Goal: Check status: Check status

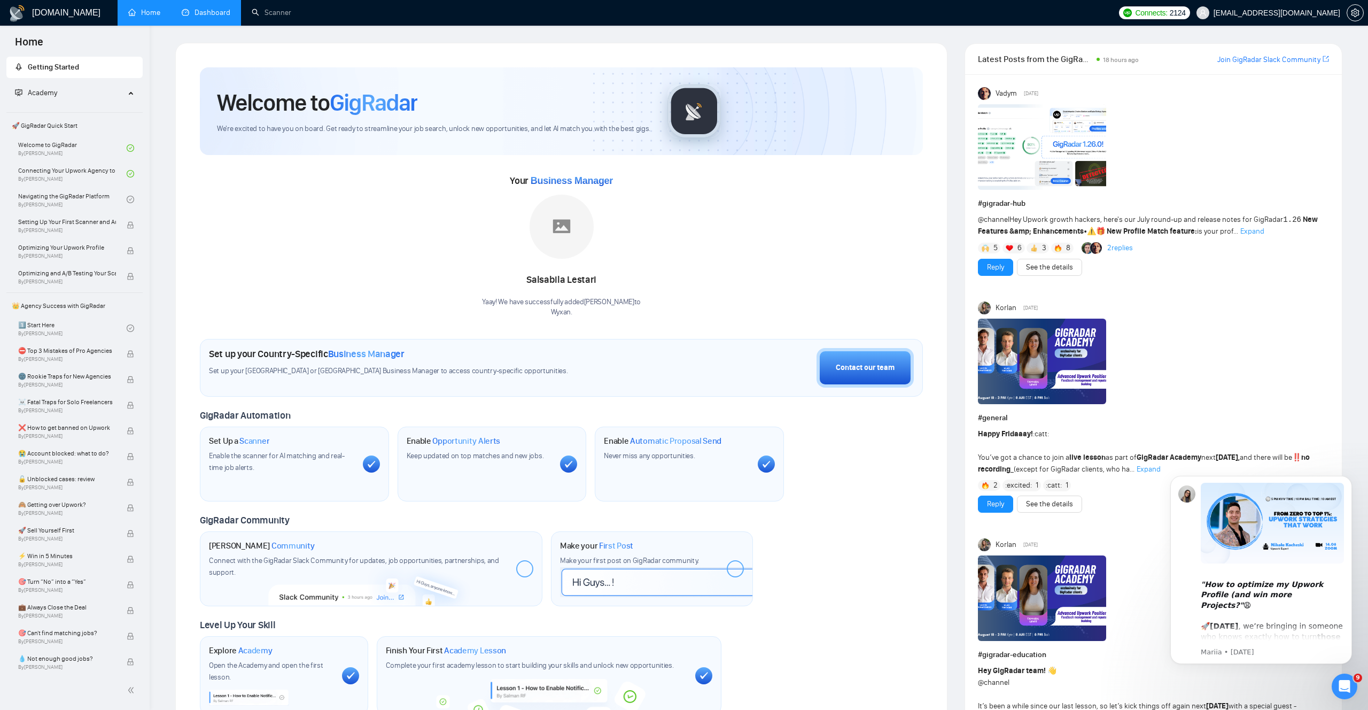
click at [199, 15] on link "Dashboard" at bounding box center [206, 12] width 49 height 9
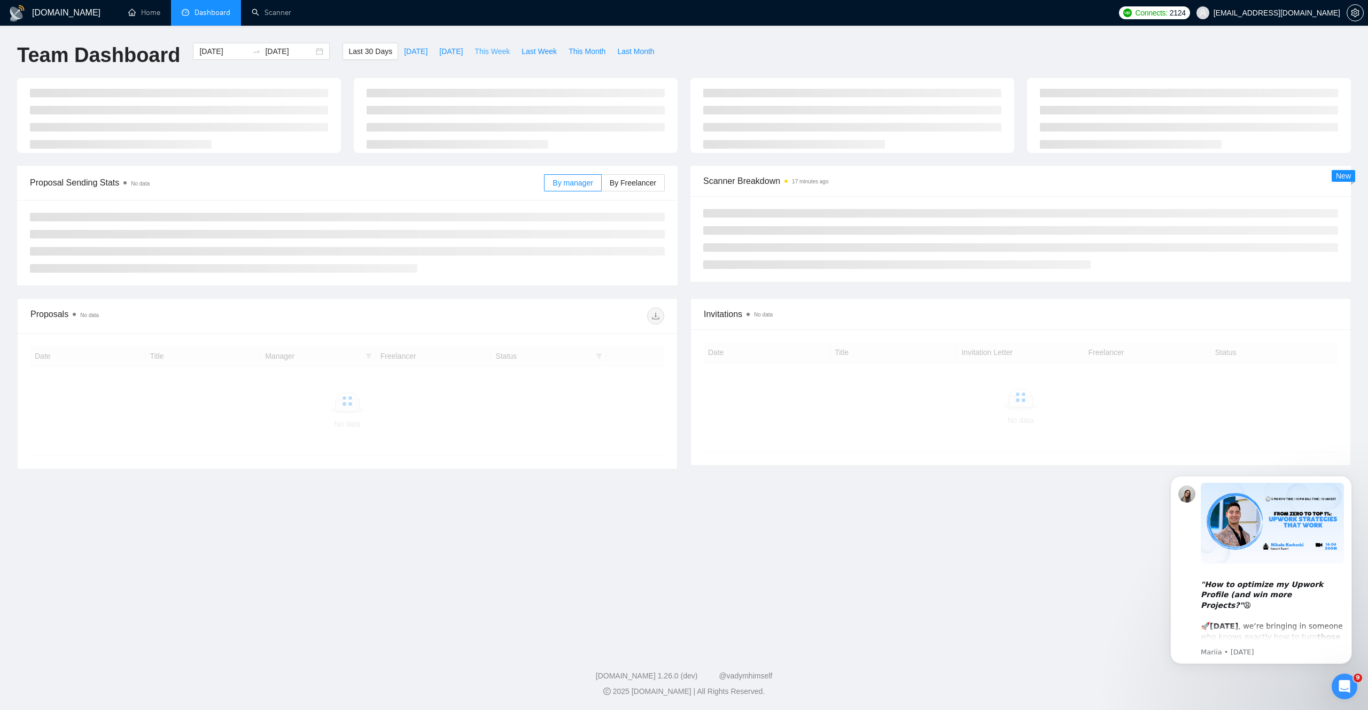
click at [487, 52] on span "This Week" at bounding box center [492, 51] width 35 height 12
type input "[DATE]"
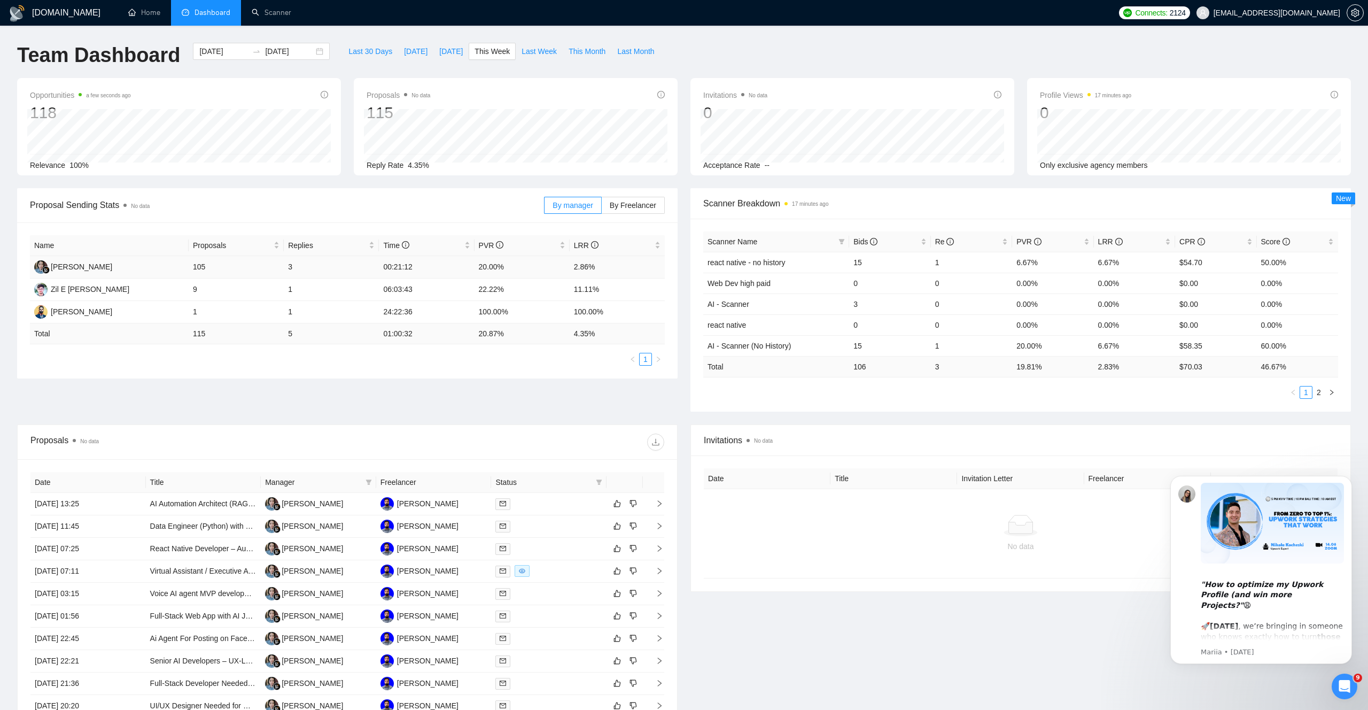
click at [299, 269] on td "3" at bounding box center [331, 267] width 95 height 22
